Goal: Navigation & Orientation: Find specific page/section

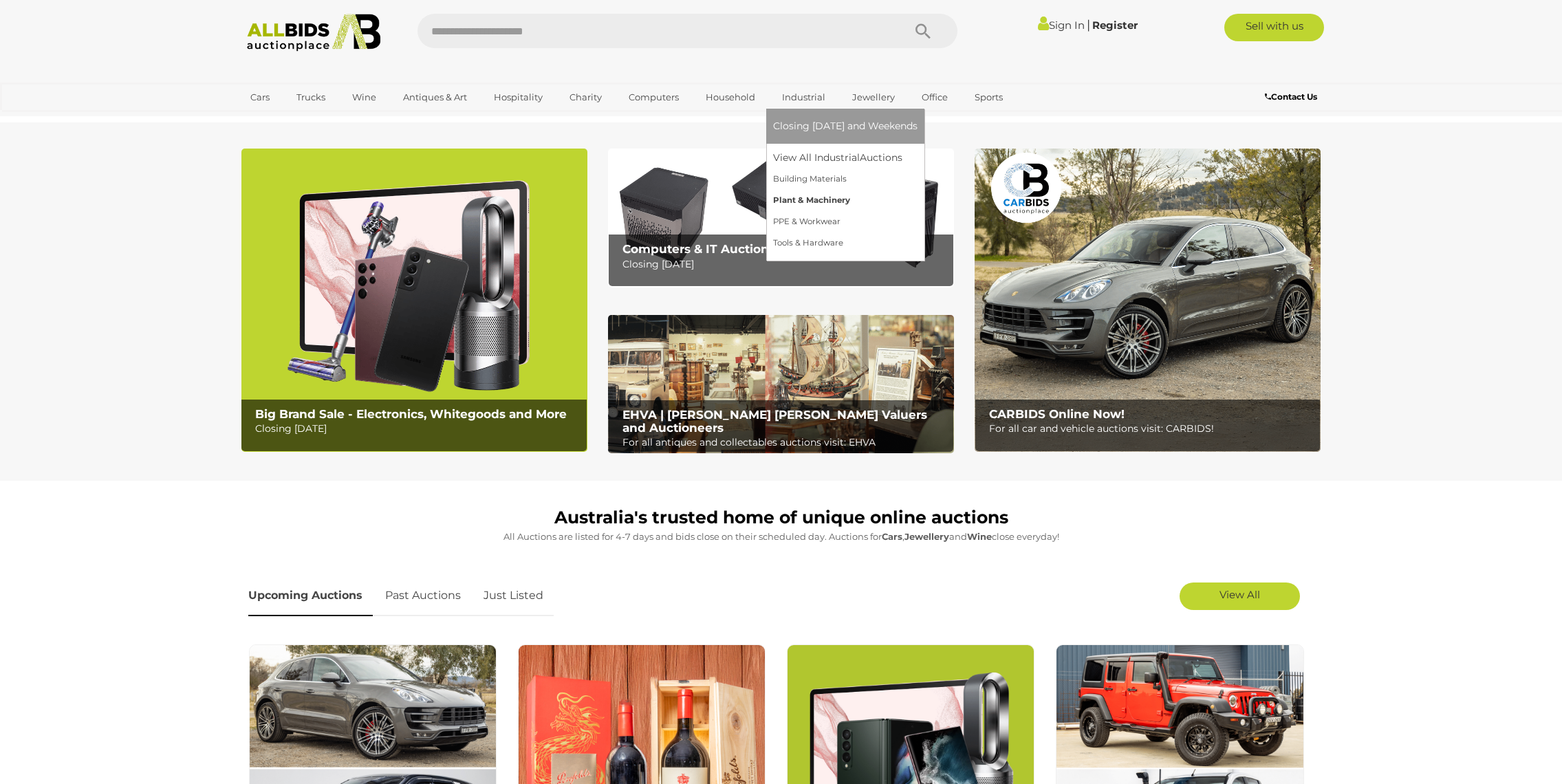
click at [807, 197] on link "Plant & Machinery" at bounding box center [845, 201] width 144 height 22
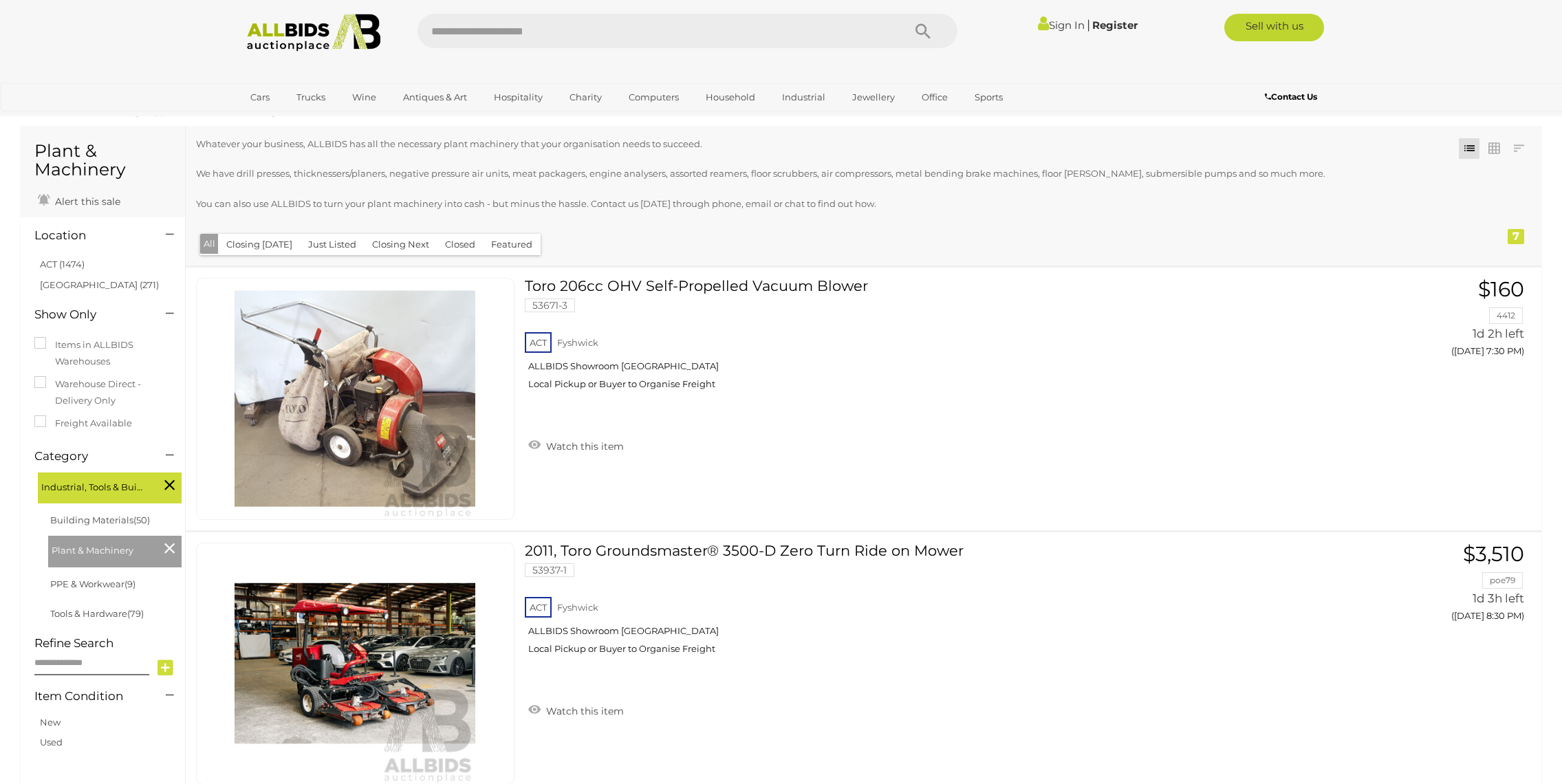
scroll to position [13, 0]
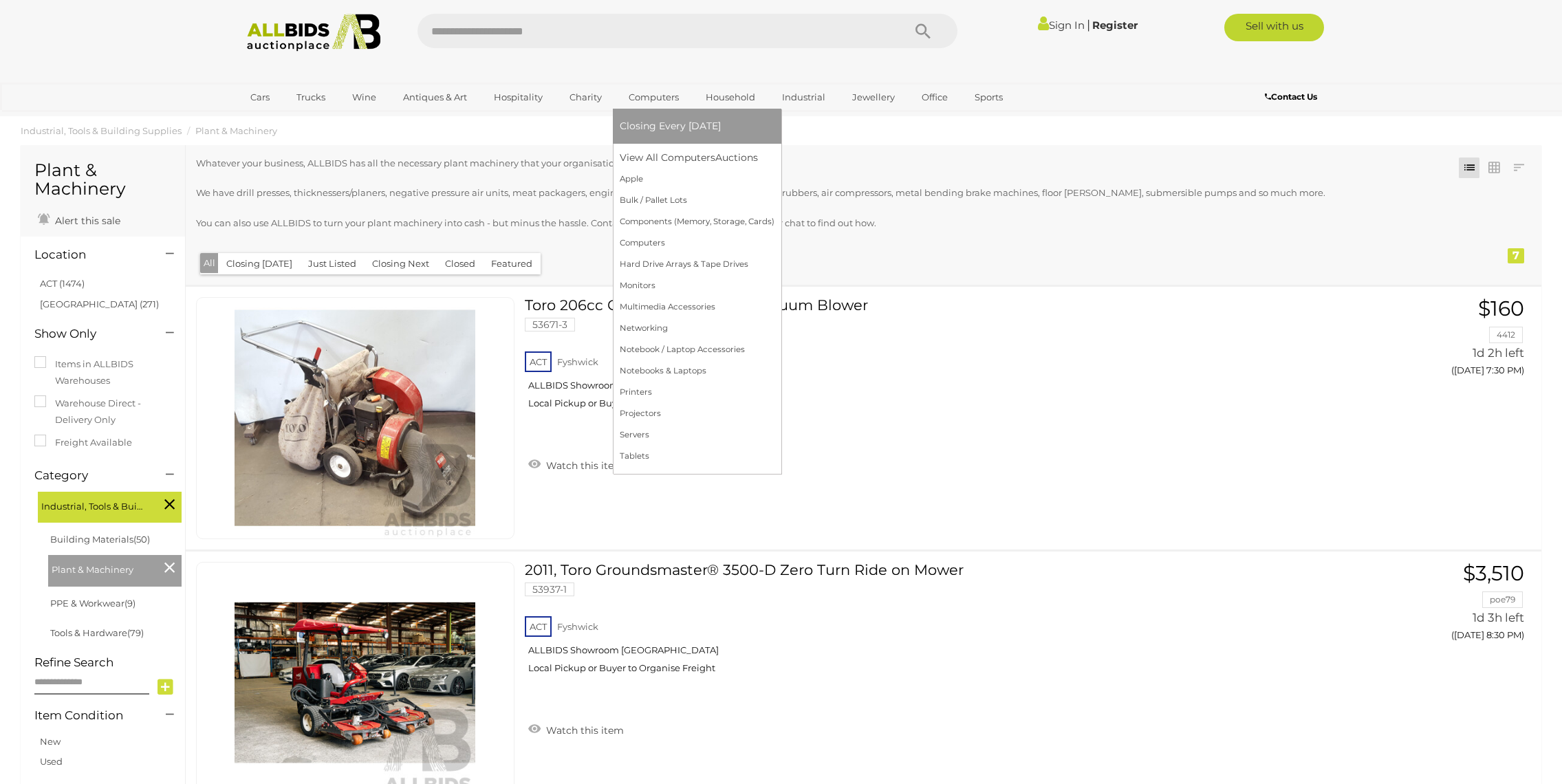
click at [643, 96] on link "Computers" at bounding box center [653, 97] width 68 height 22
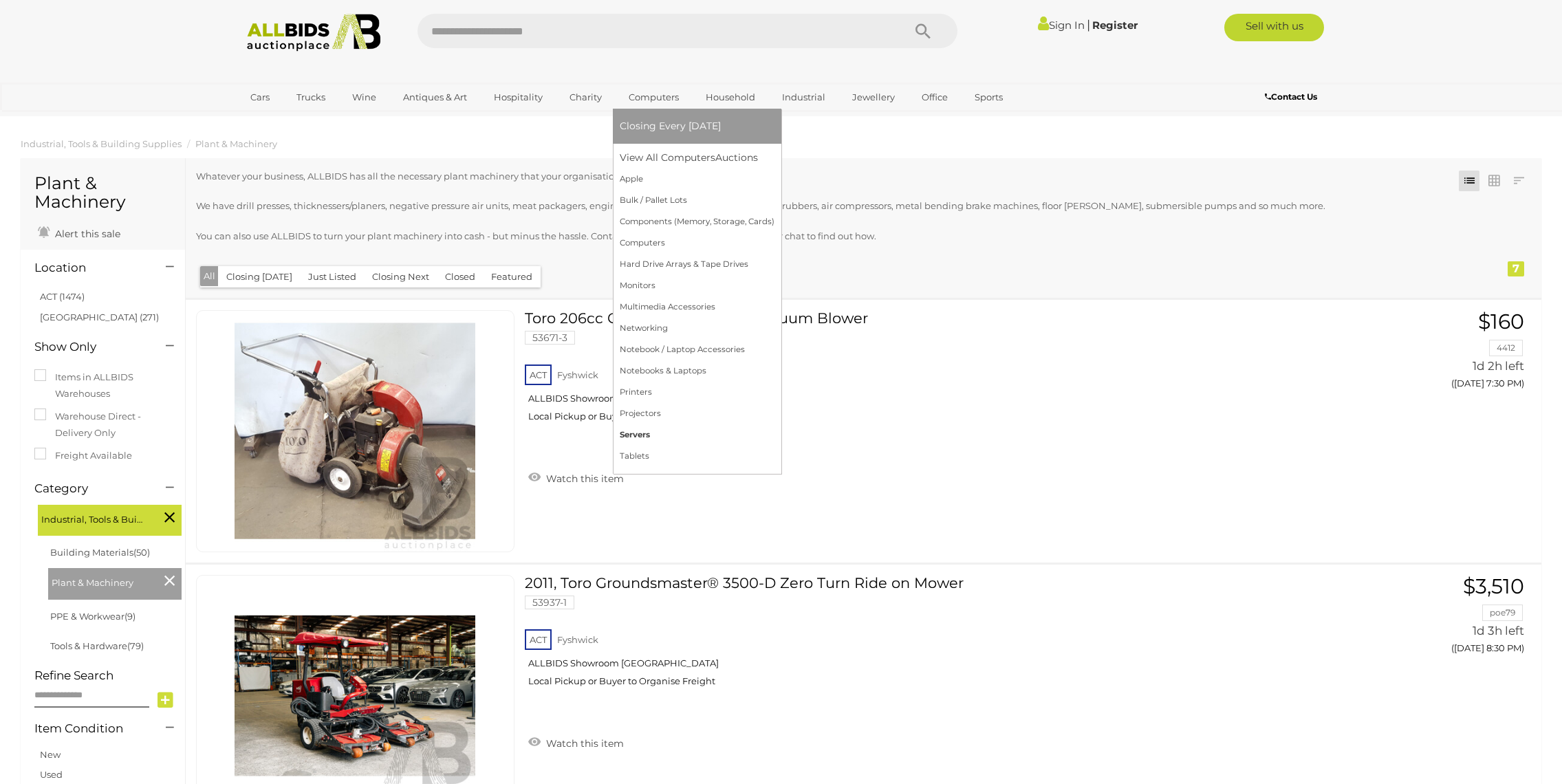
click at [637, 436] on link "Servers" at bounding box center [697, 435] width 155 height 22
click at [637, 181] on link "Apple" at bounding box center [697, 179] width 155 height 22
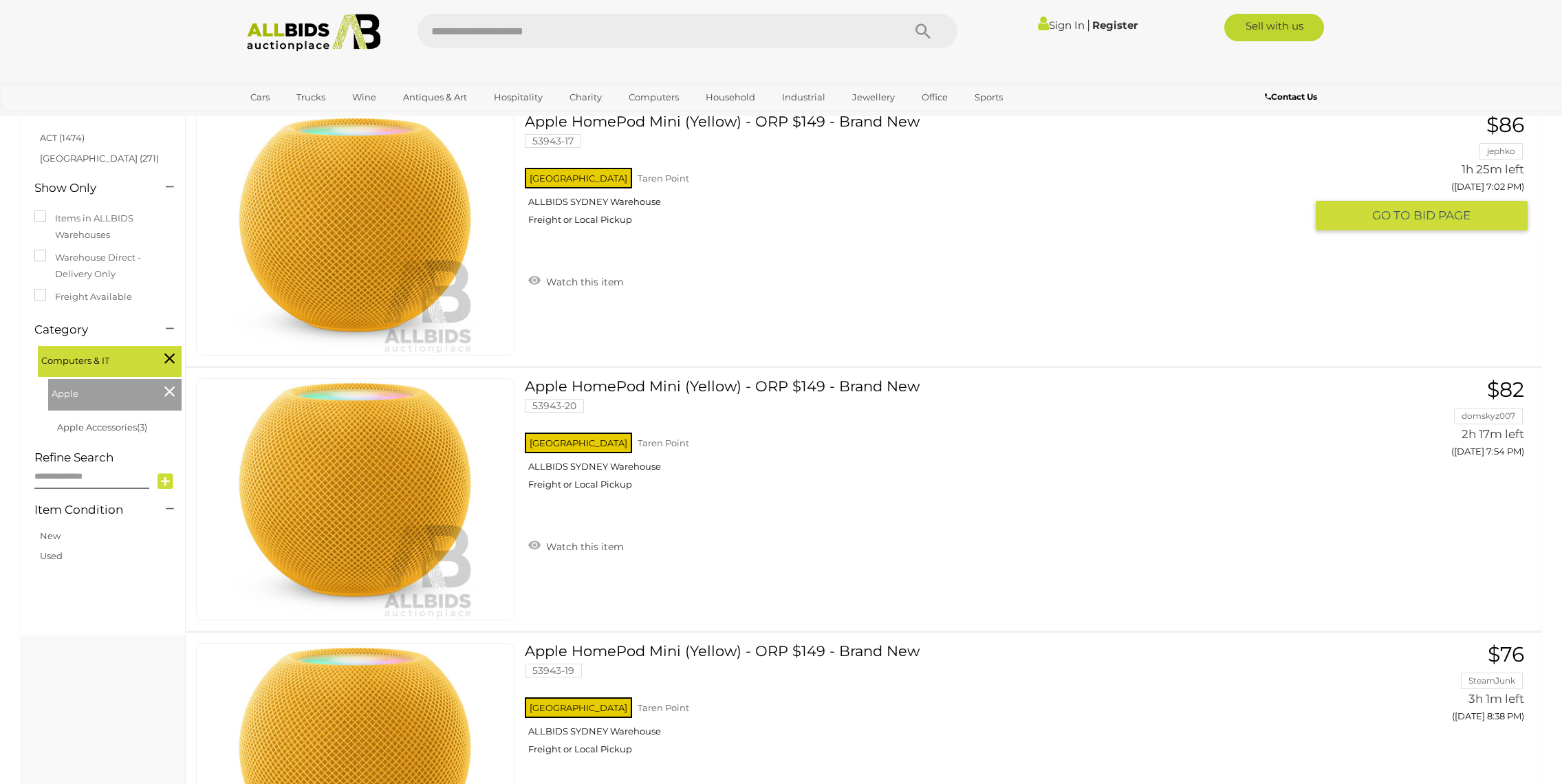
scroll to position [190, 0]
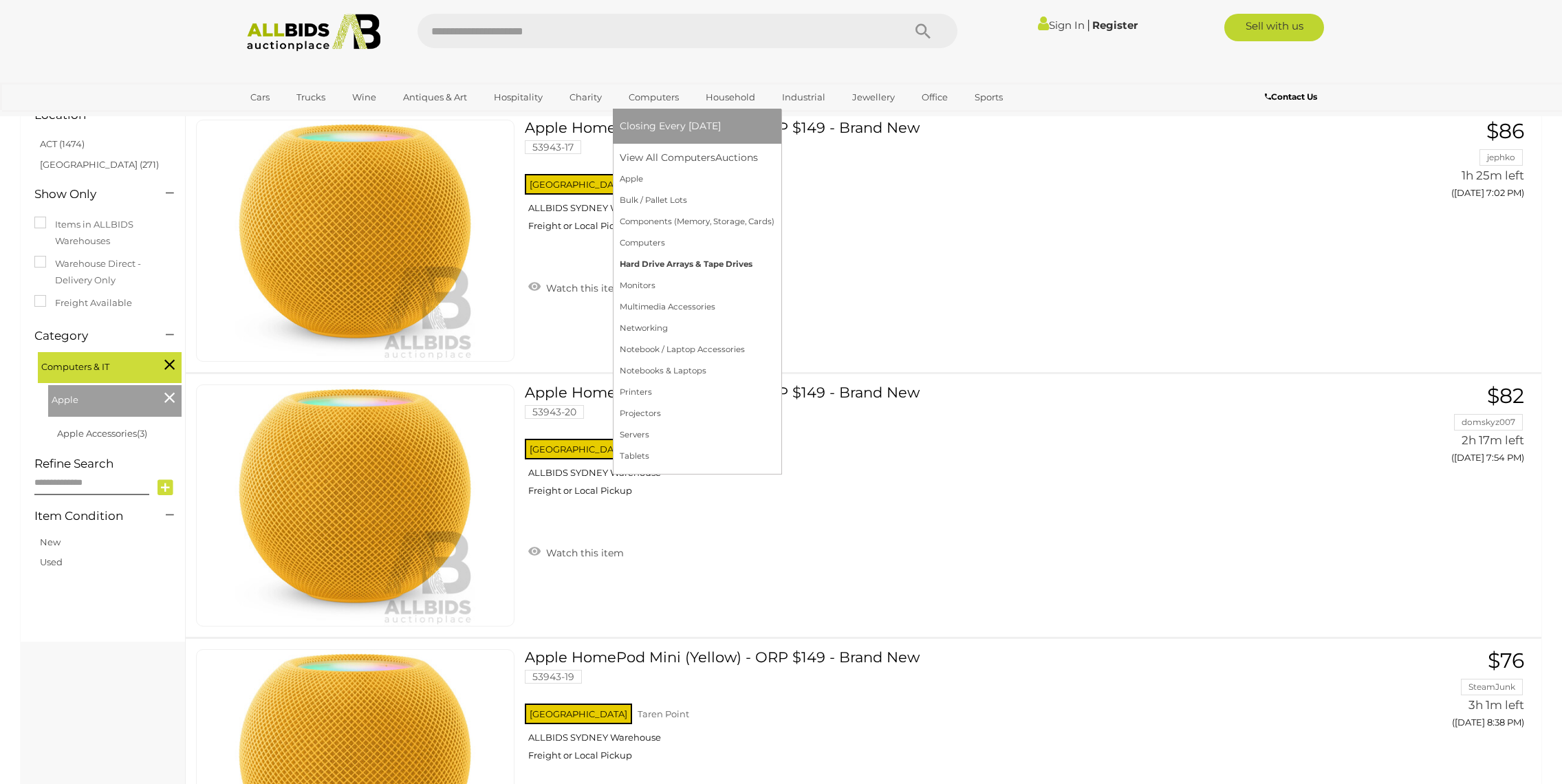
click at [658, 262] on link "Hard Drive Arrays & Tape Drives" at bounding box center [697, 264] width 155 height 22
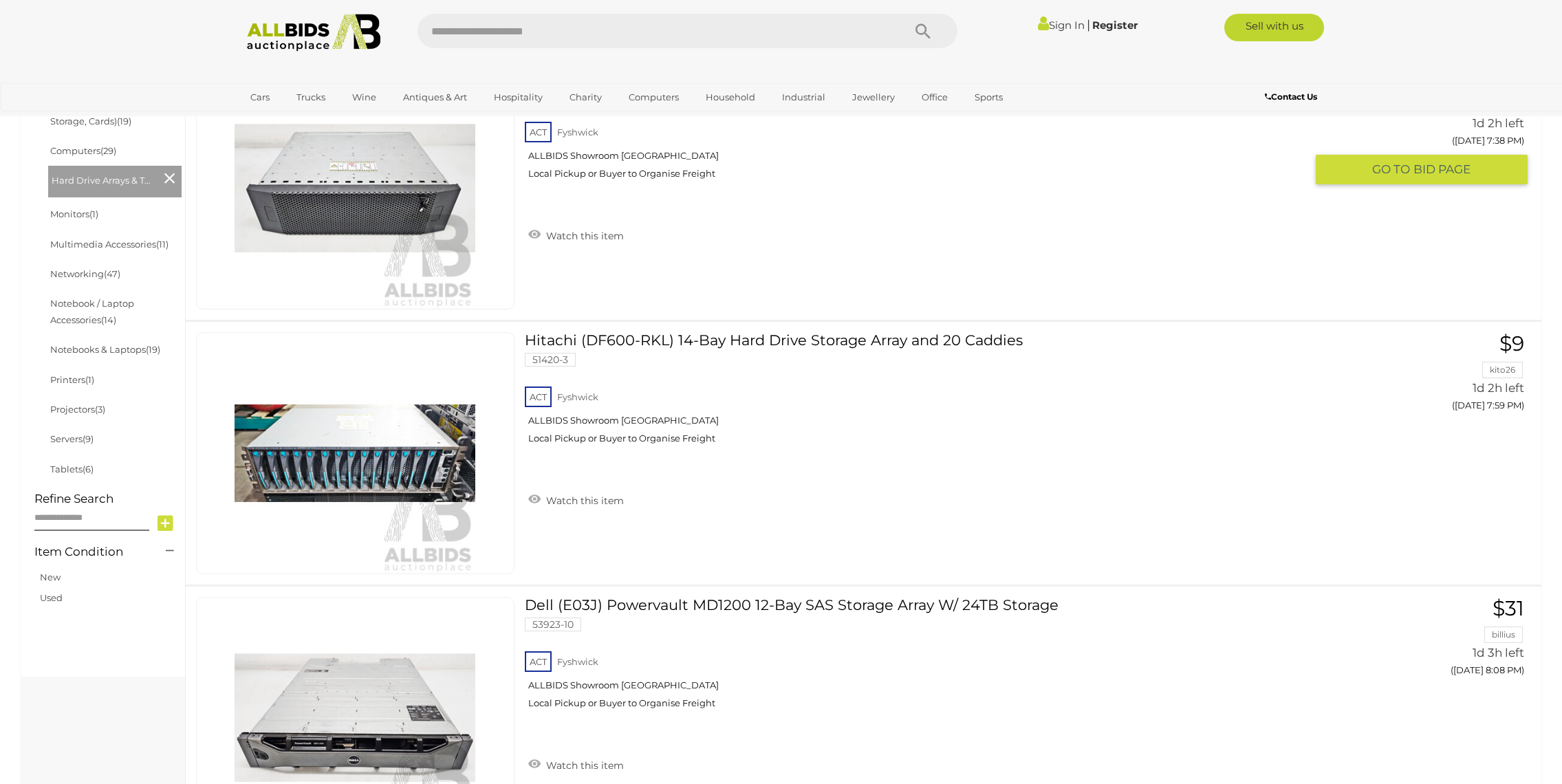
scroll to position [493, 0]
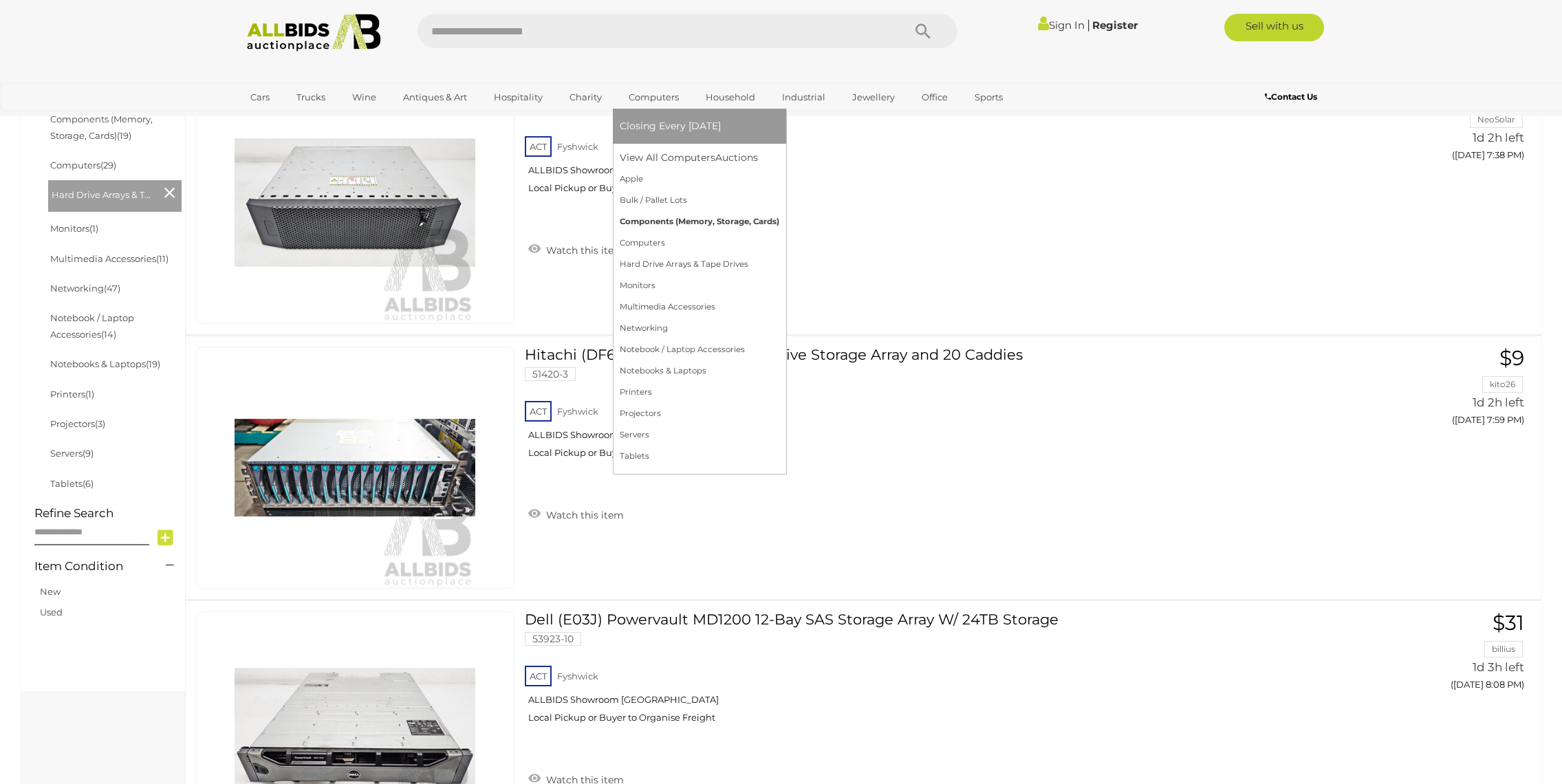
click at [660, 215] on link "Components (Memory, Storage, Cards)" at bounding box center [699, 221] width 160 height 22
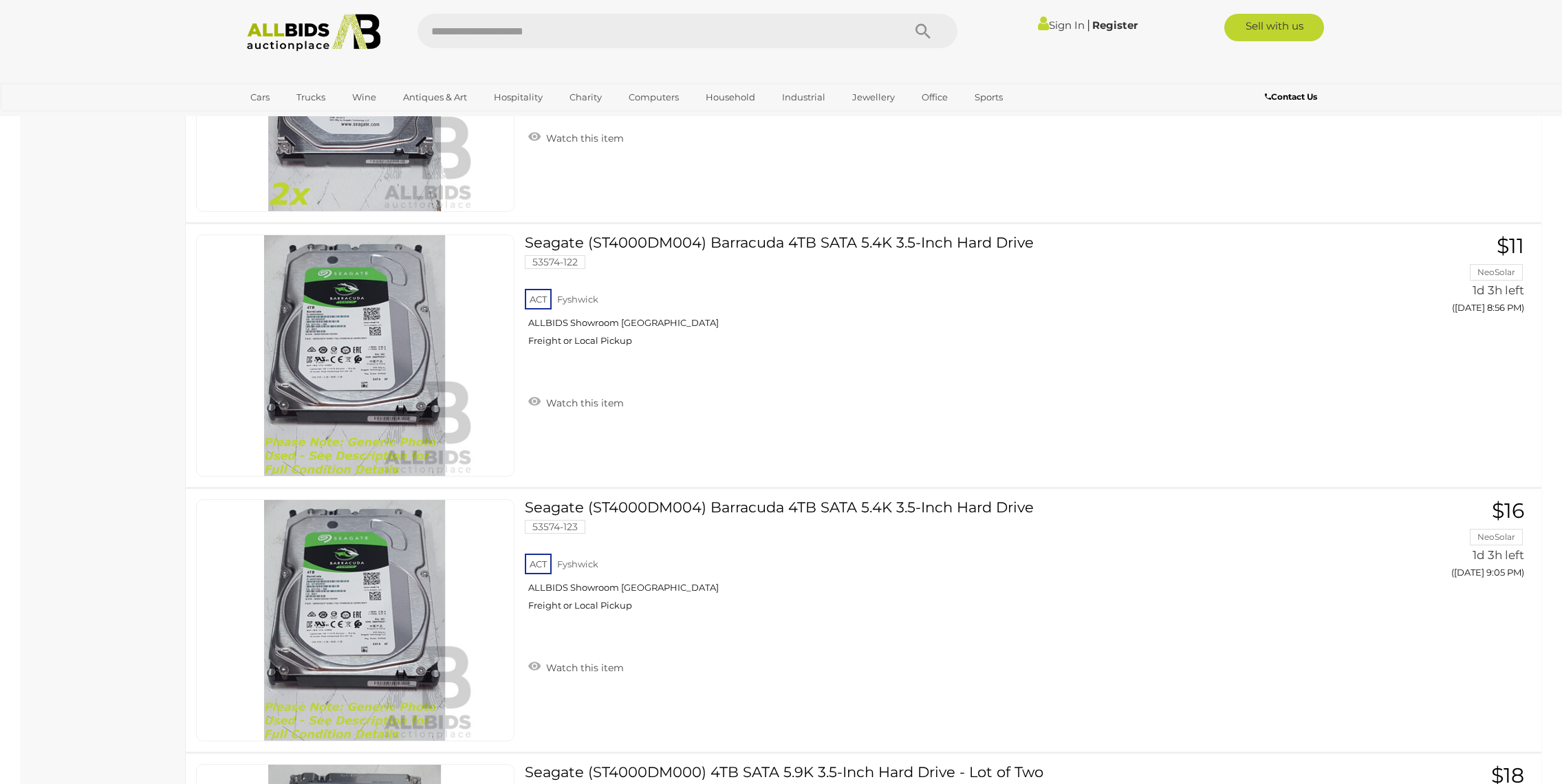
scroll to position [4045, 0]
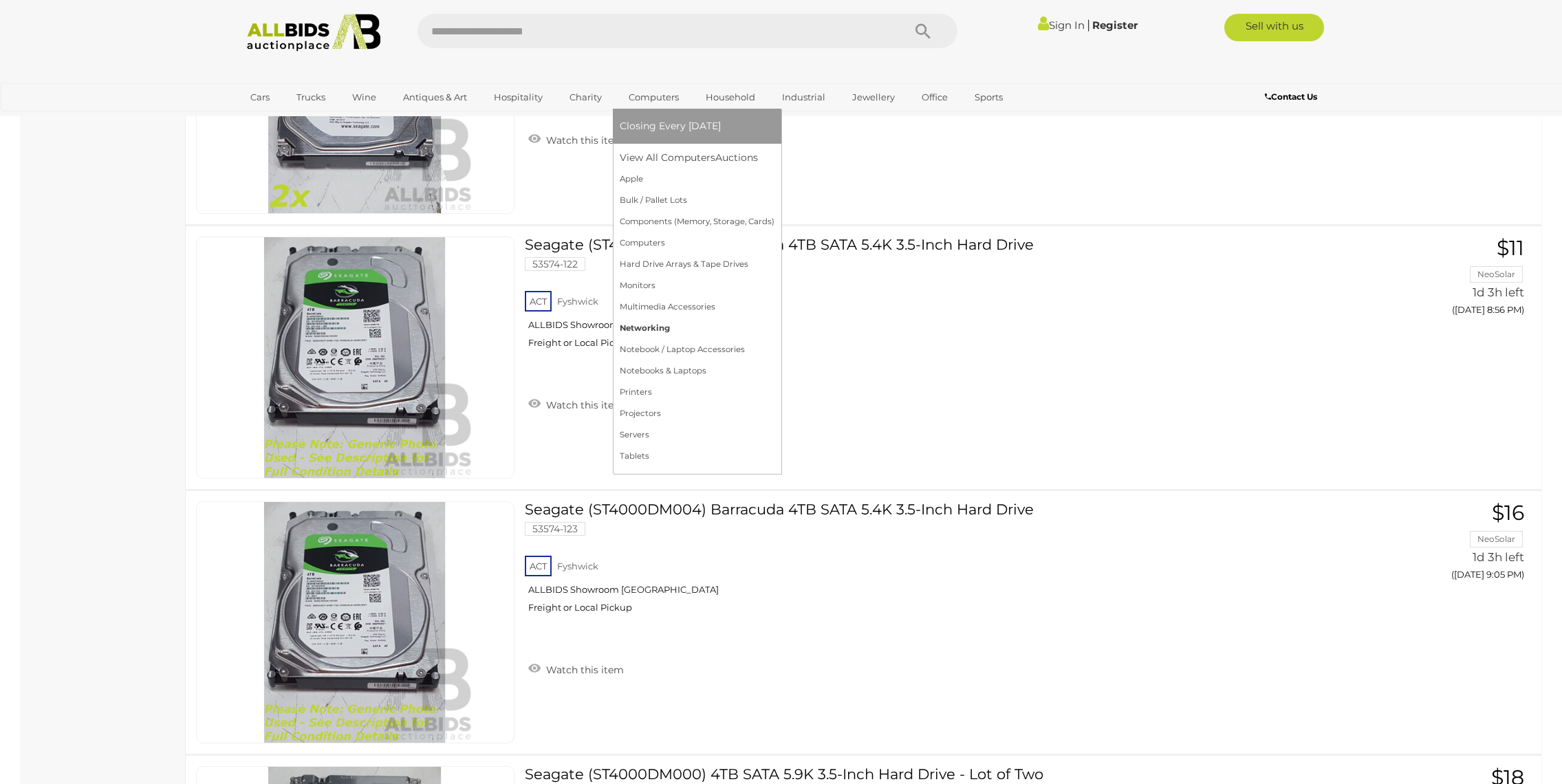
click at [652, 325] on link "Networking" at bounding box center [697, 328] width 155 height 22
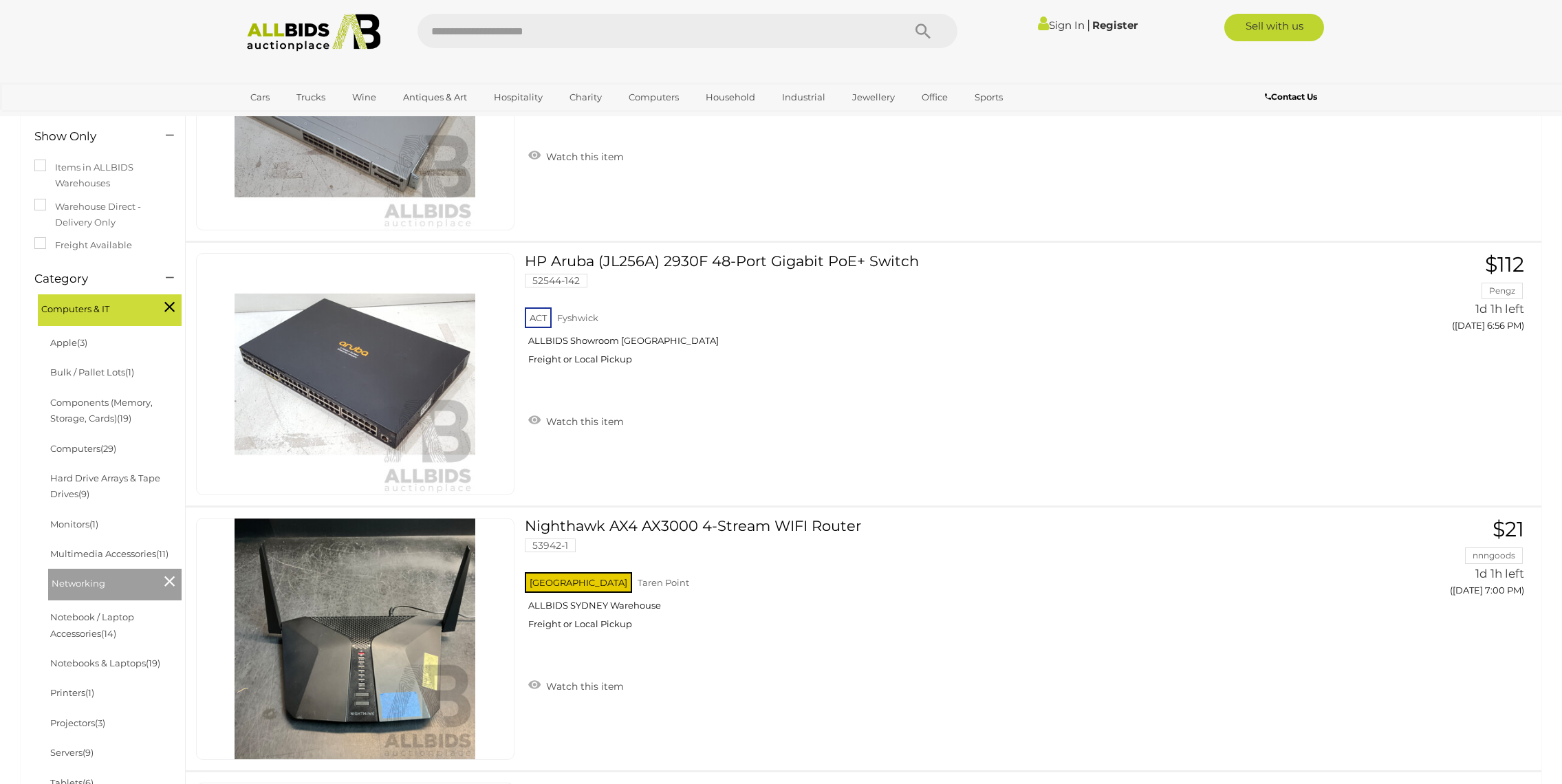
scroll to position [46, 0]
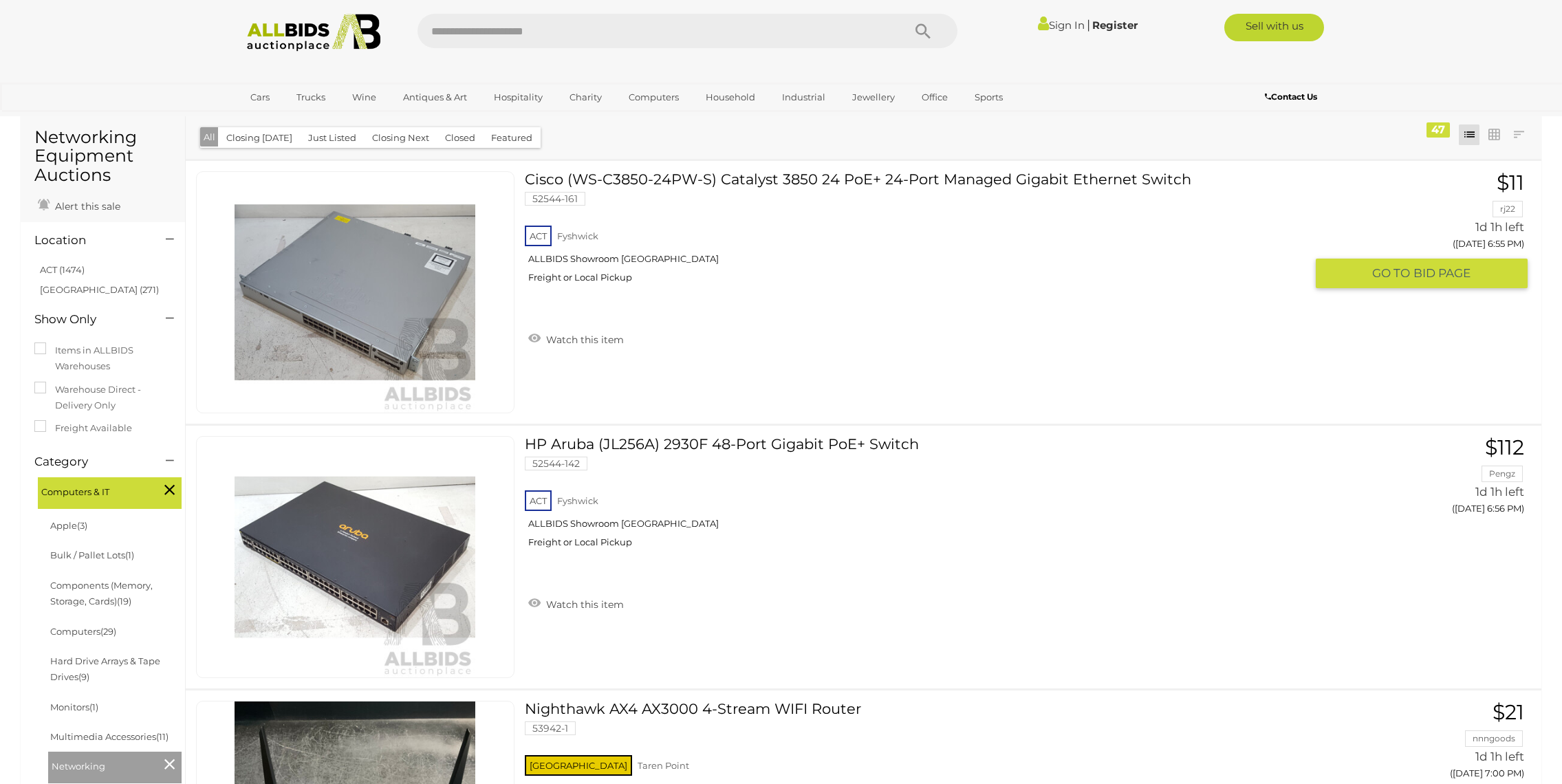
click at [708, 177] on link "Cisco (WS-C3850-24PW-S) Catalyst 3850 24 PoE+ 24-Port Managed Gigabit Ethernet …" at bounding box center [921, 232] width 771 height 123
